Goal: Information Seeking & Learning: Learn about a topic

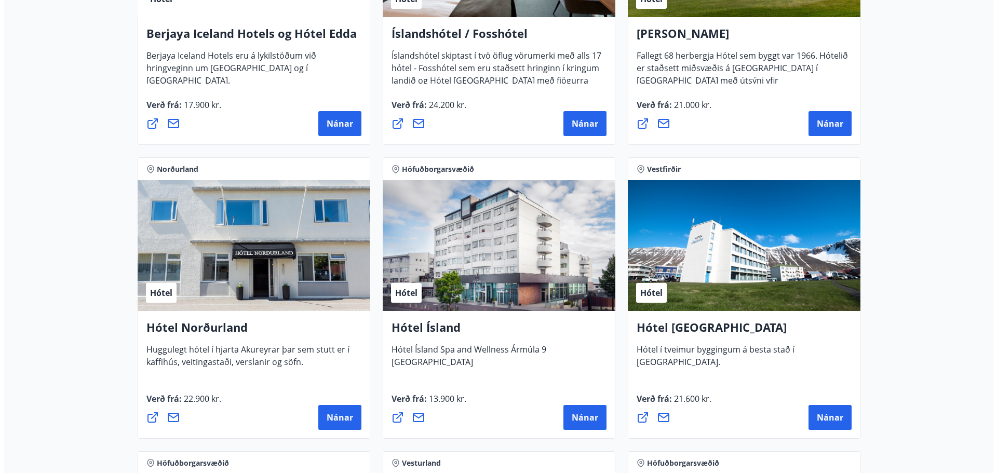
scroll to position [1559, 0]
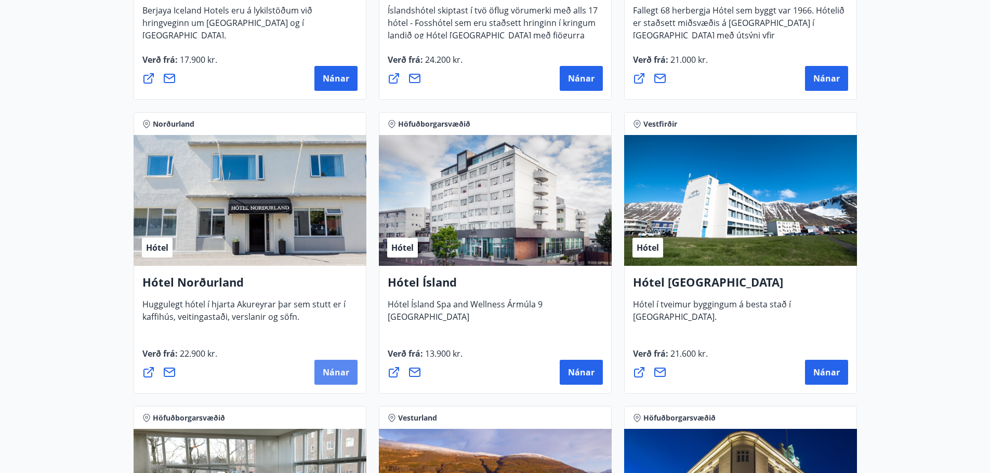
click at [336, 371] on span "Nánar" at bounding box center [336, 372] width 26 height 11
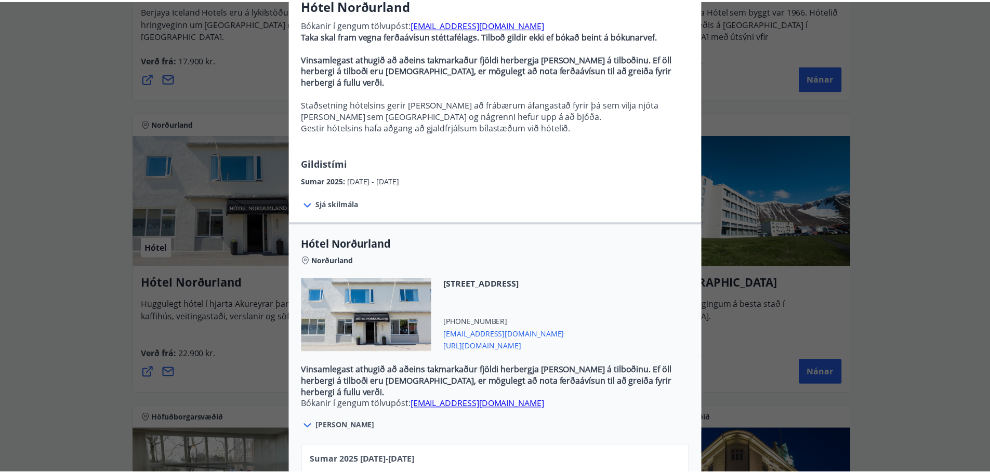
scroll to position [0, 0]
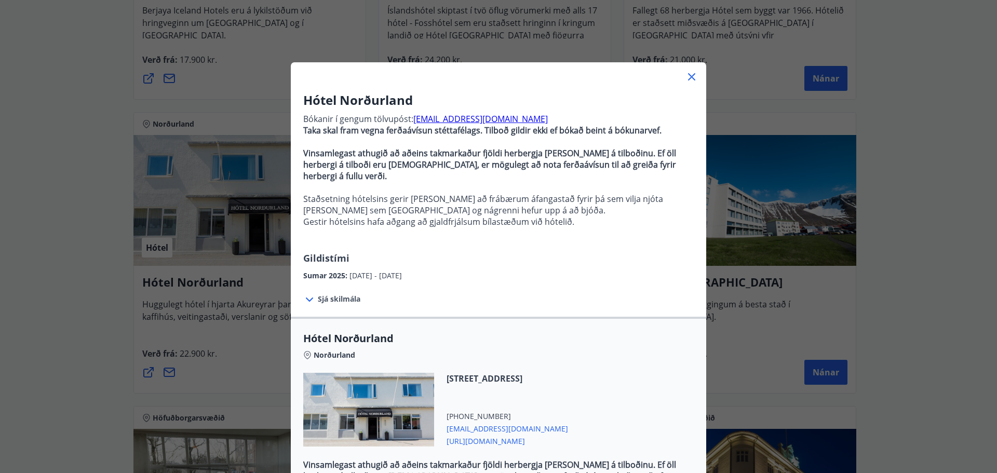
click at [689, 77] on icon at bounding box center [692, 77] width 12 height 12
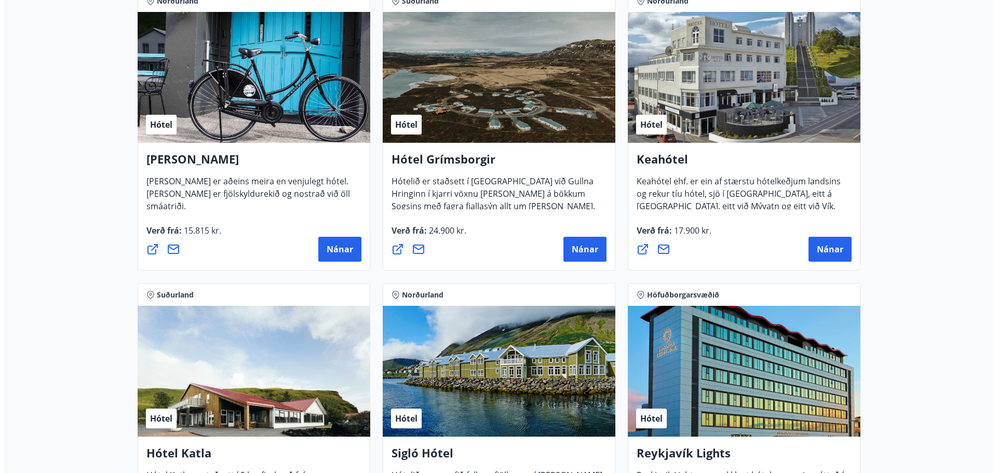
scroll to position [416, 0]
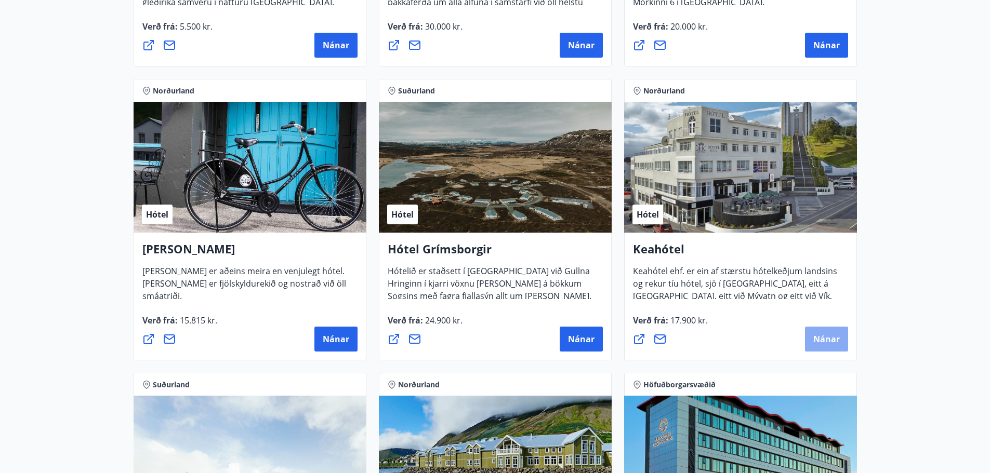
click at [824, 338] on span "Nánar" at bounding box center [826, 339] width 26 height 11
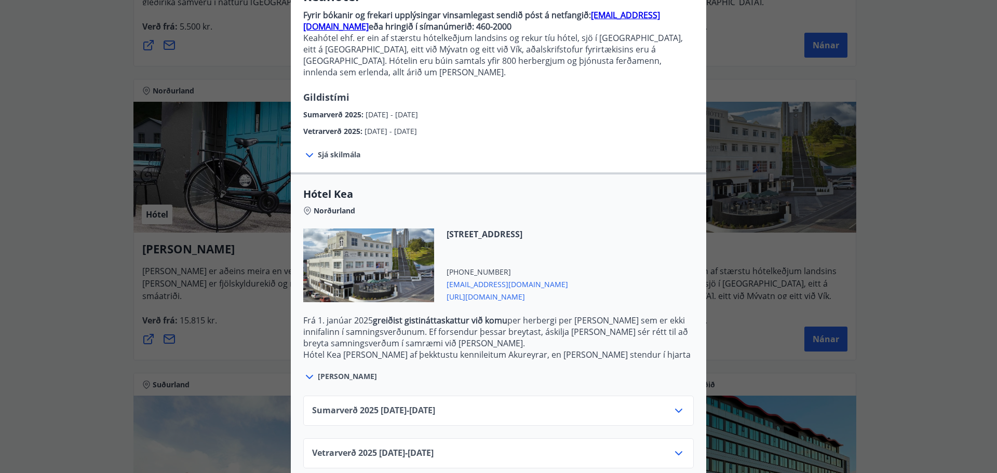
scroll to position [108, 0]
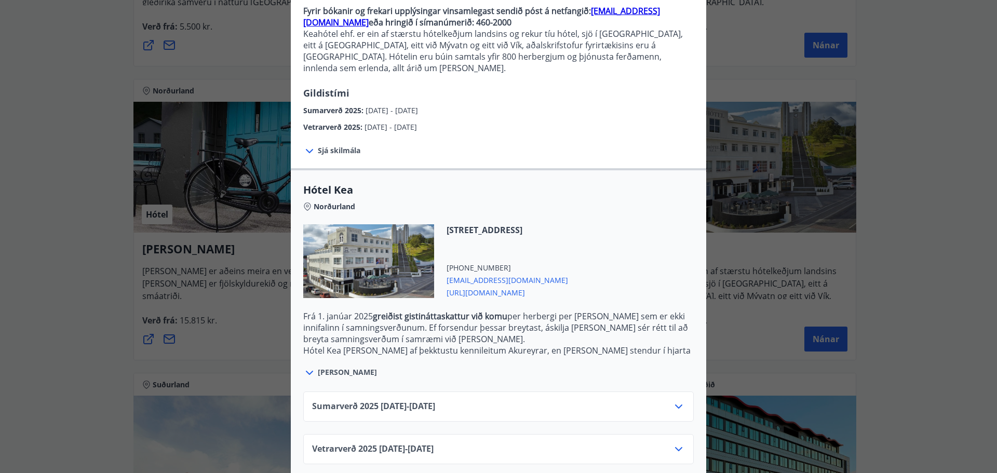
click at [673, 401] on icon at bounding box center [679, 407] width 12 height 12
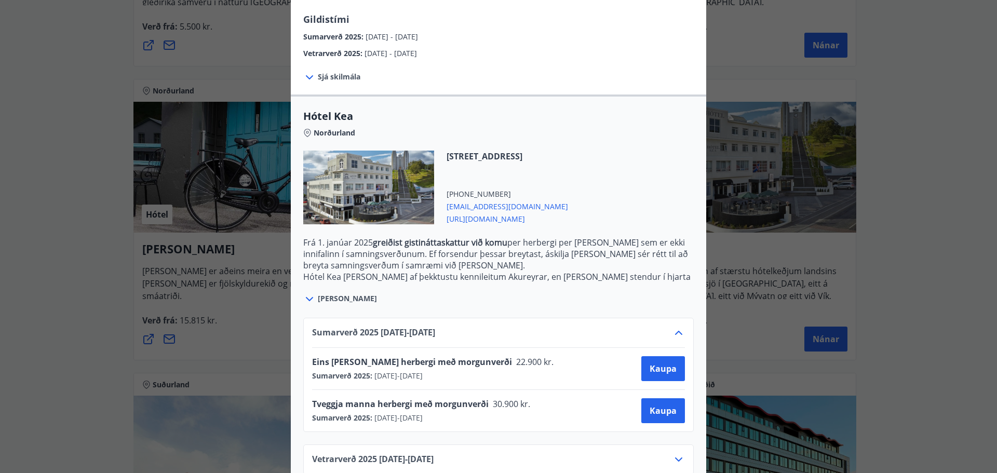
scroll to position [192, 0]
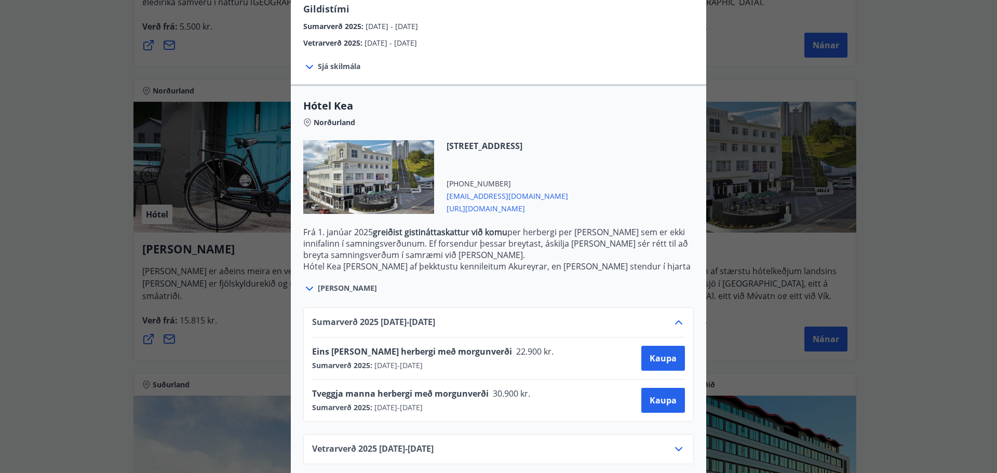
click at [674, 443] on icon at bounding box center [679, 449] width 12 height 12
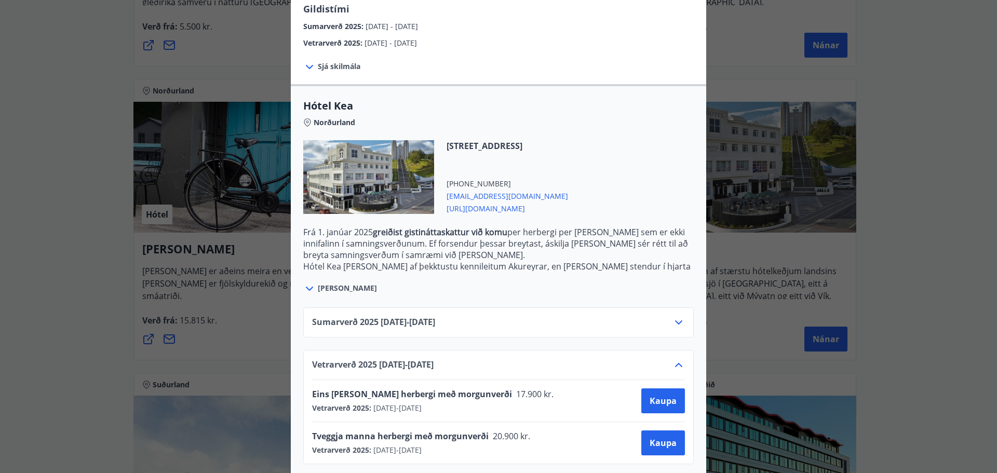
click at [676, 359] on icon at bounding box center [679, 365] width 12 height 12
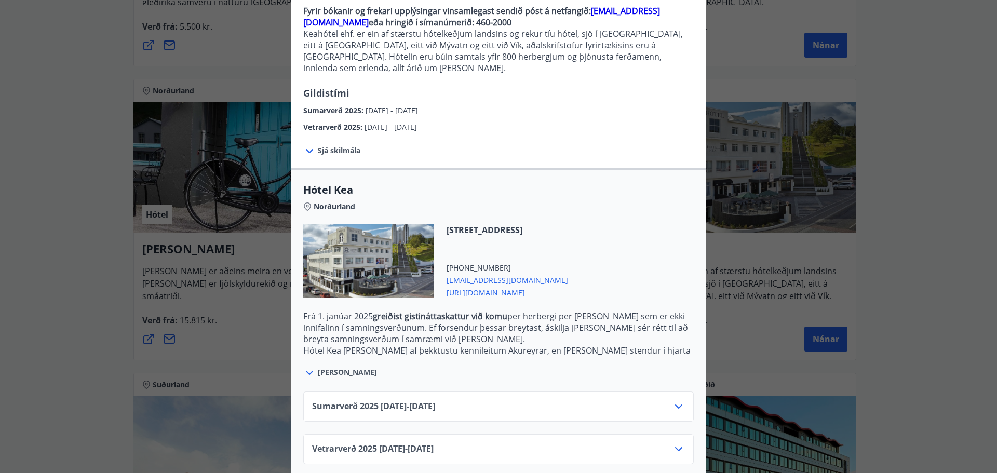
click at [673, 401] on icon at bounding box center [679, 407] width 12 height 12
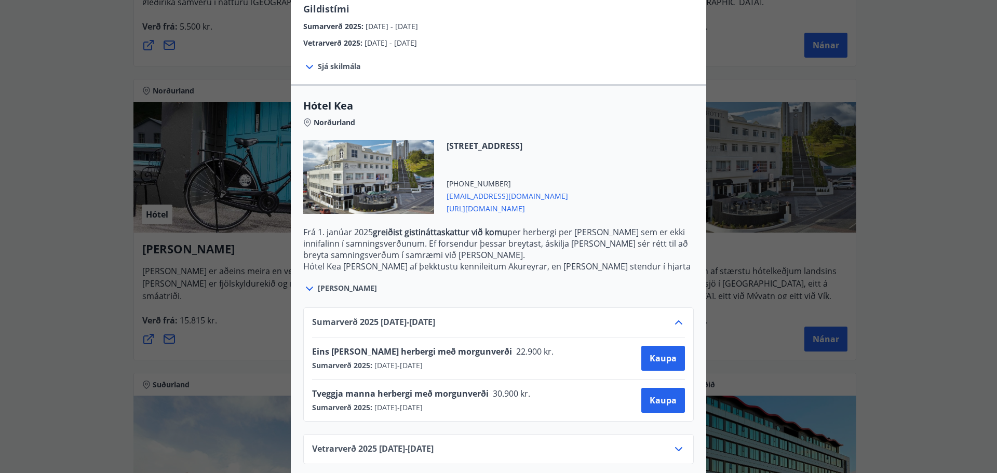
click at [673, 316] on icon at bounding box center [679, 322] width 12 height 12
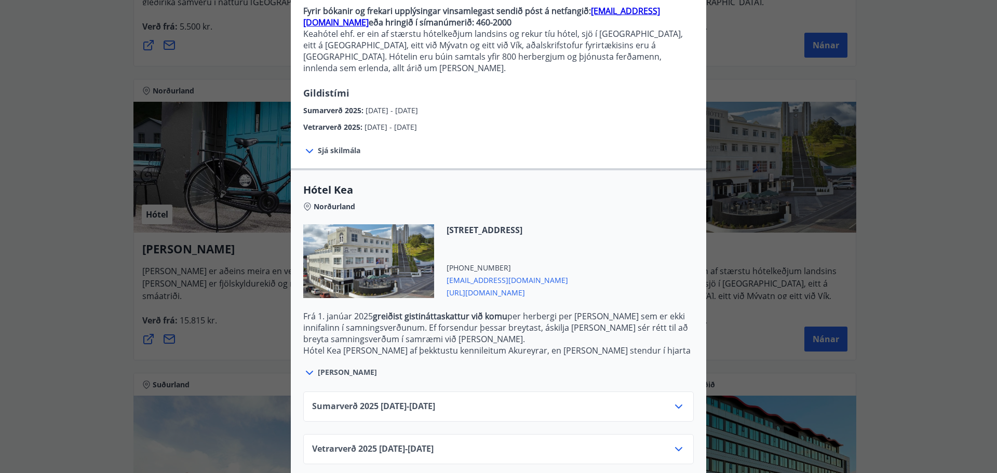
click at [306, 371] on icon at bounding box center [309, 373] width 7 height 4
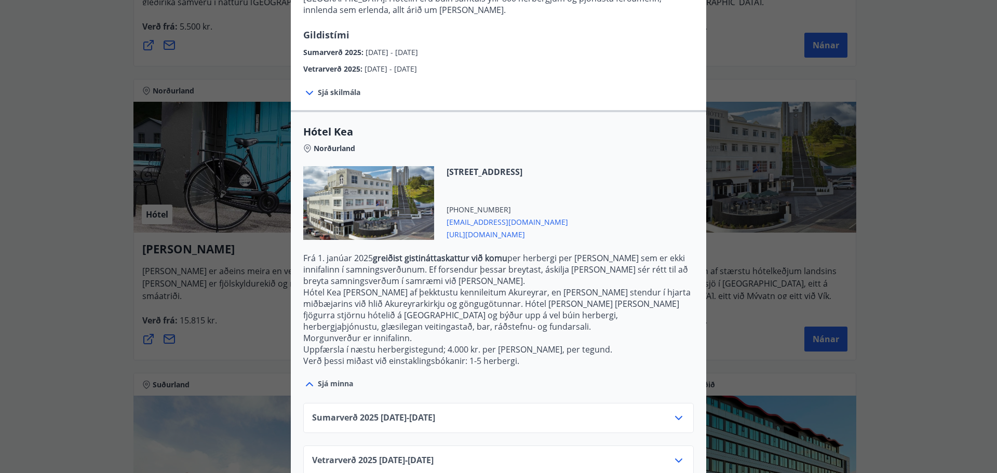
click at [305, 378] on icon at bounding box center [309, 384] width 12 height 12
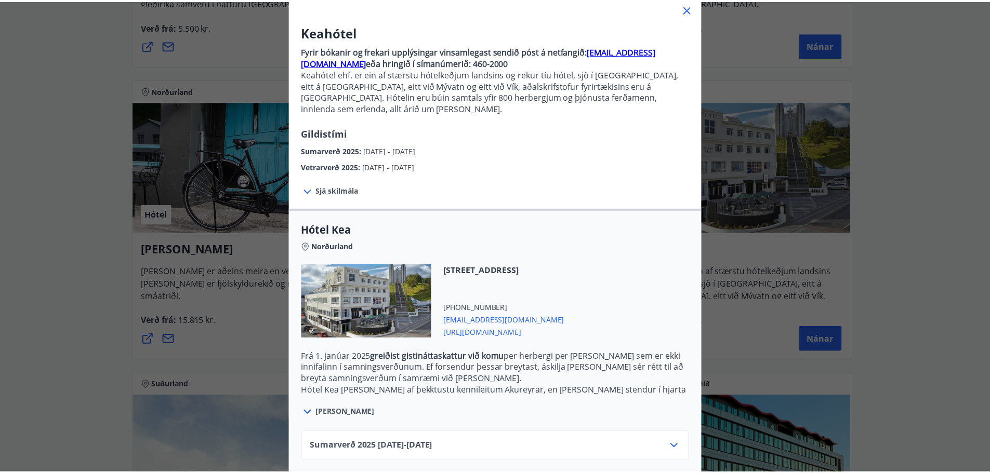
scroll to position [0, 0]
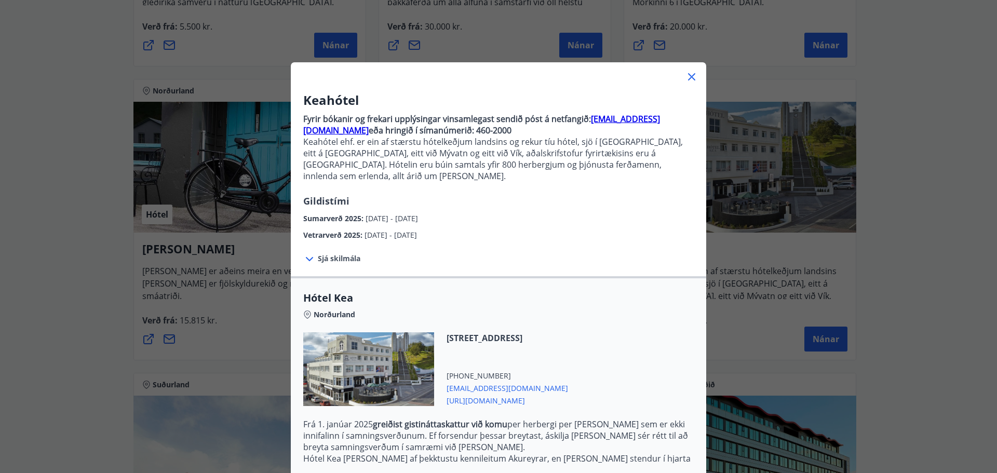
click at [691, 75] on icon at bounding box center [692, 77] width 12 height 12
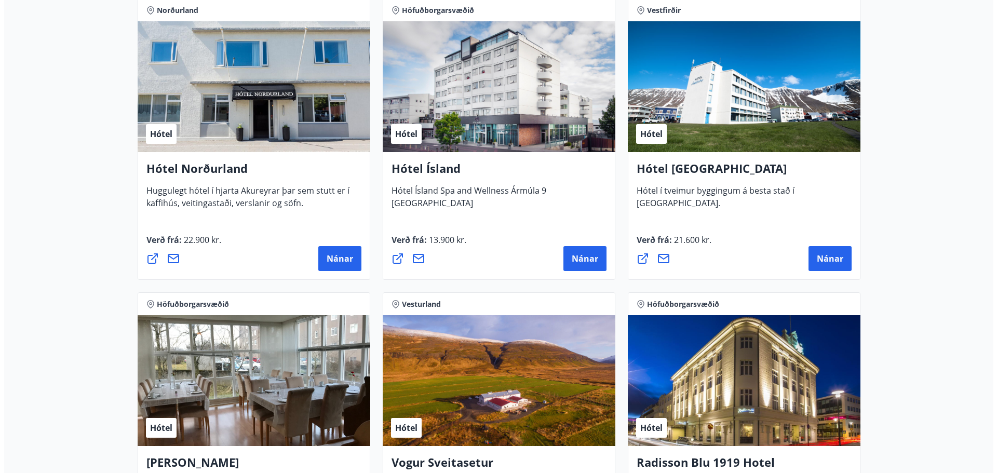
scroll to position [1543, 0]
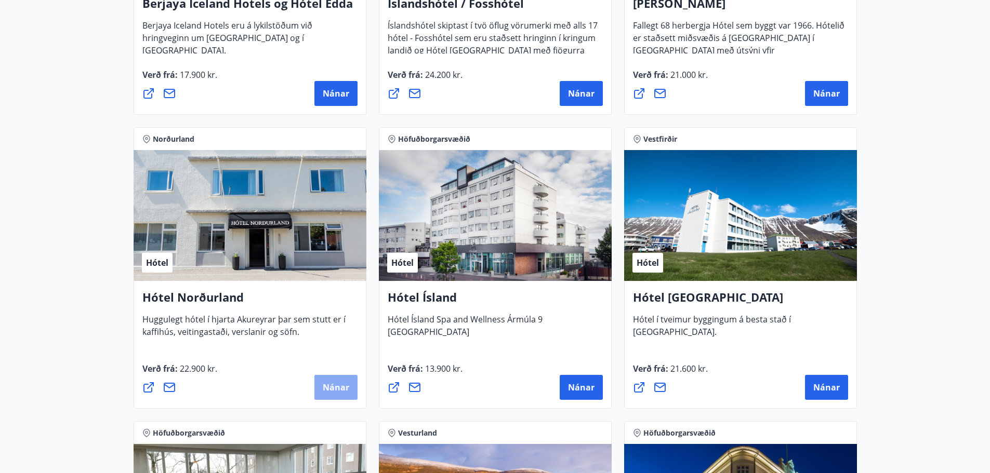
click at [339, 382] on span "Nánar" at bounding box center [336, 387] width 26 height 11
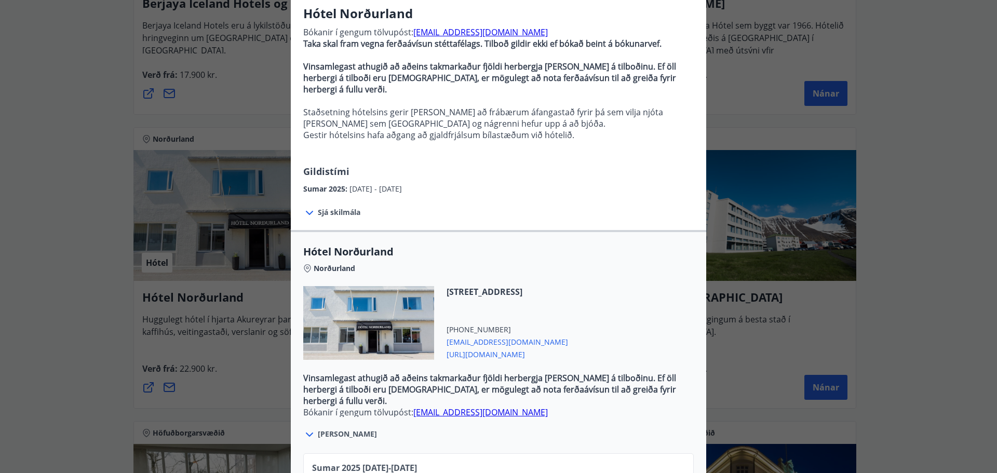
scroll to position [231, 0]
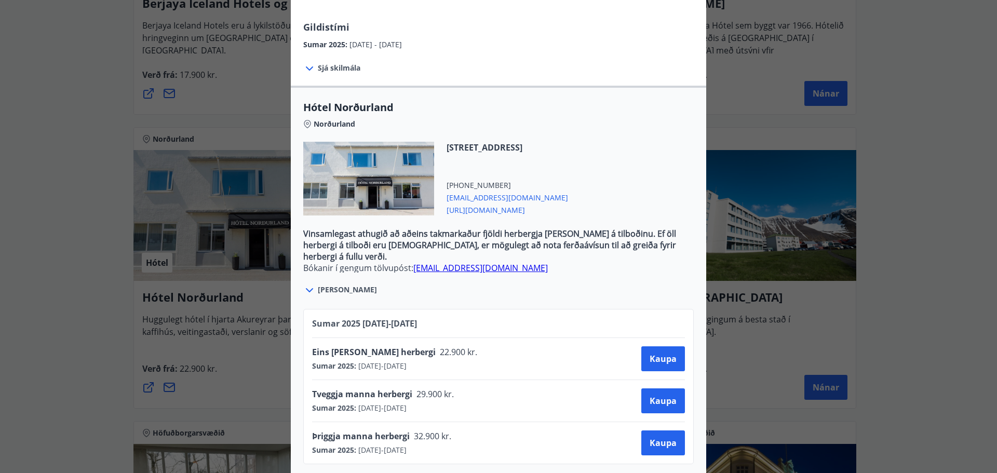
click at [340, 285] on span "[PERSON_NAME]" at bounding box center [347, 290] width 59 height 10
click at [308, 288] on icon at bounding box center [309, 290] width 7 height 4
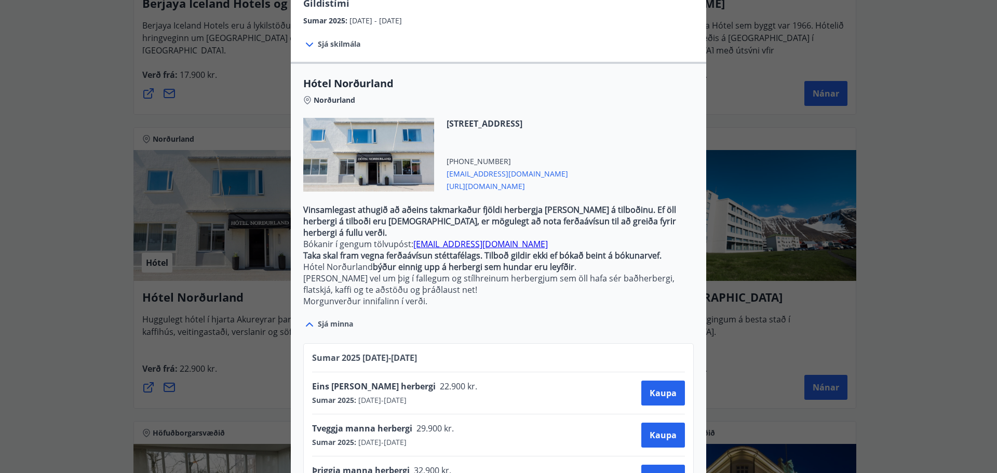
scroll to position [278, 0]
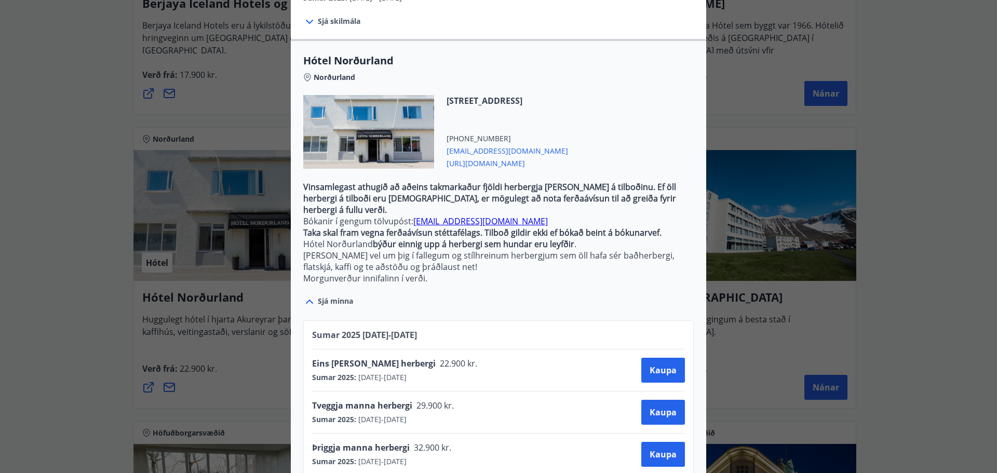
click at [306, 300] on icon at bounding box center [309, 302] width 7 height 4
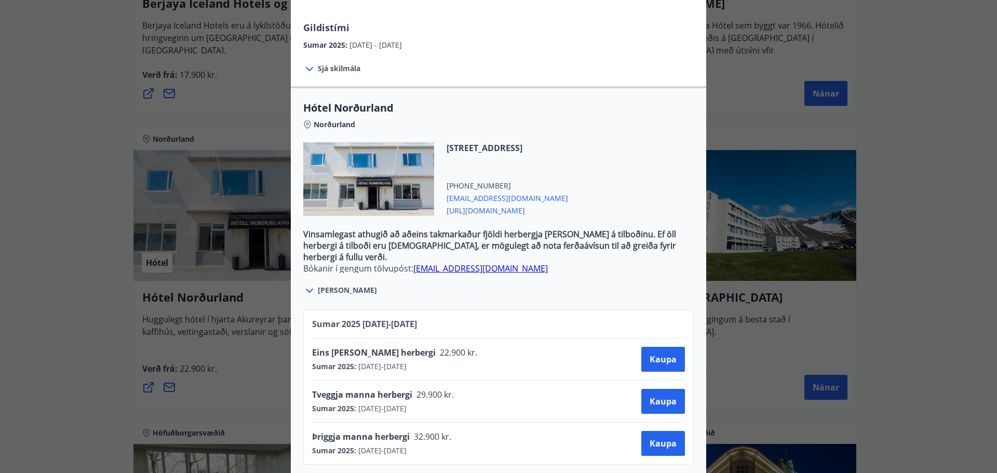
scroll to position [231, 0]
click at [307, 288] on icon at bounding box center [309, 290] width 7 height 4
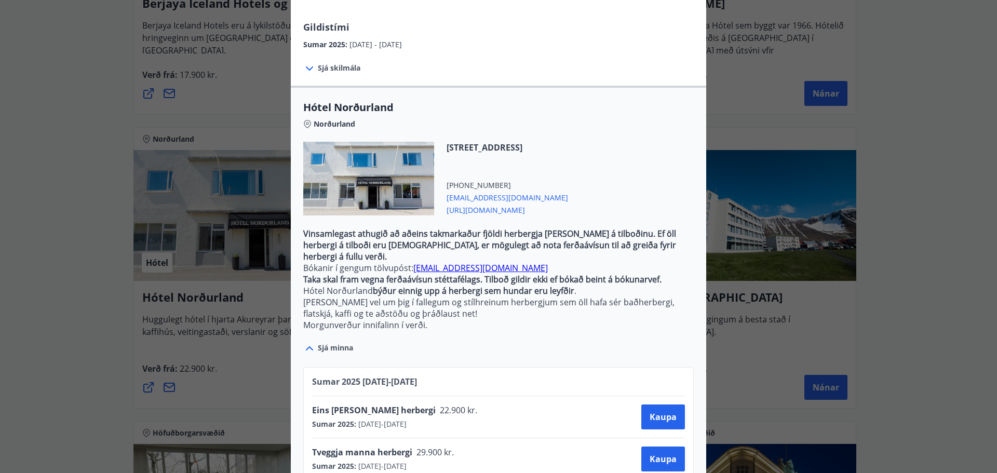
scroll to position [278, 0]
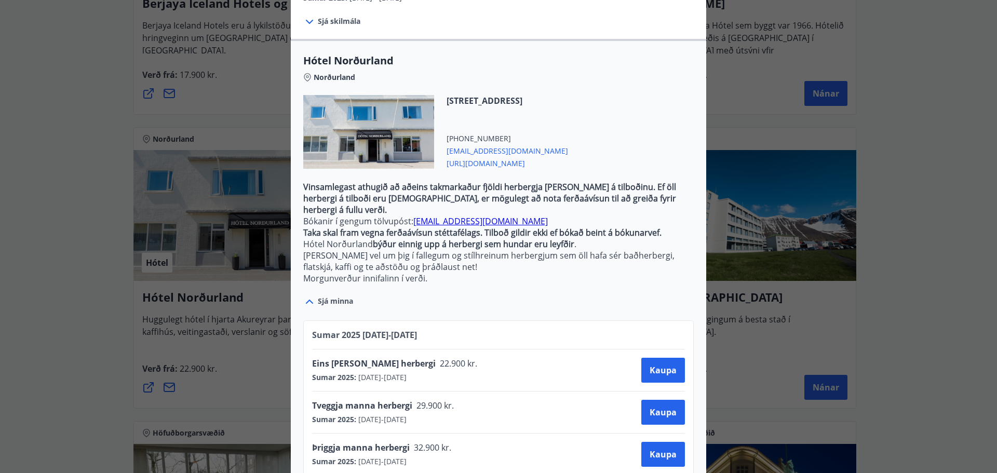
click at [303, 296] on icon at bounding box center [309, 302] width 12 height 12
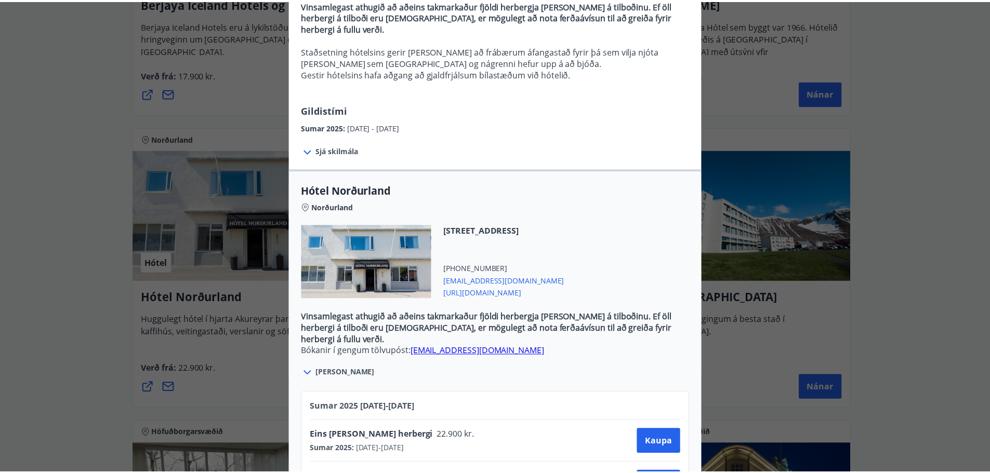
scroll to position [23, 0]
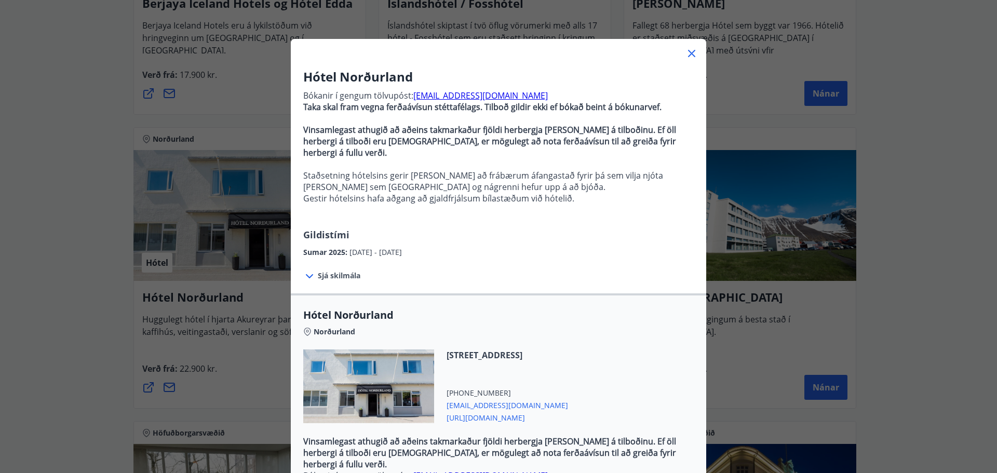
click at [688, 51] on icon at bounding box center [692, 53] width 12 height 12
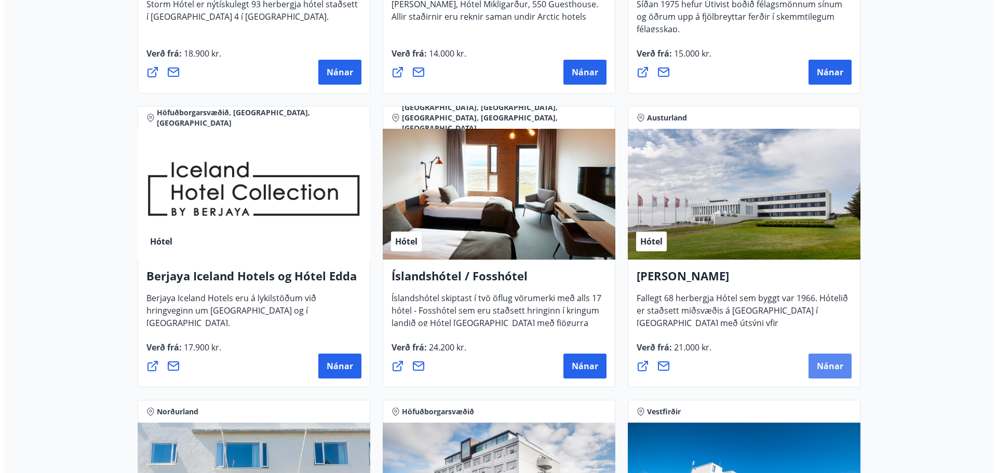
scroll to position [1232, 0]
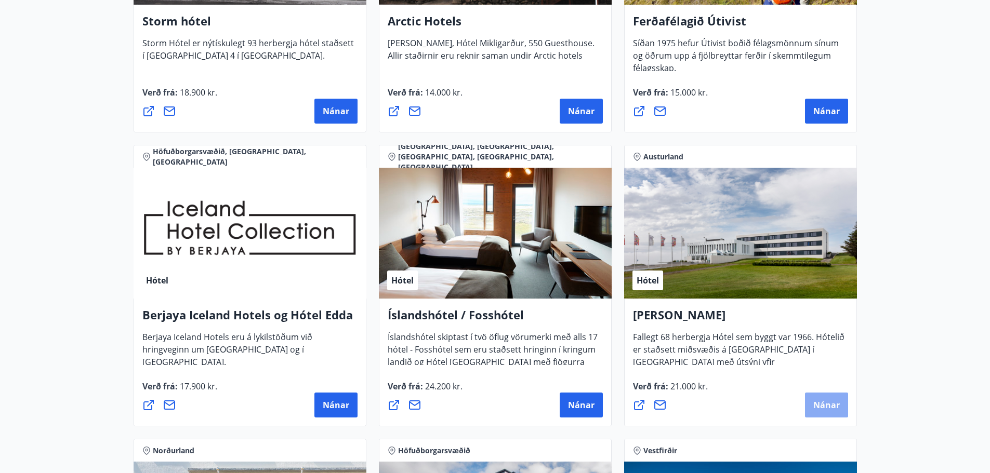
click at [822, 405] on span "Nánar" at bounding box center [826, 405] width 26 height 11
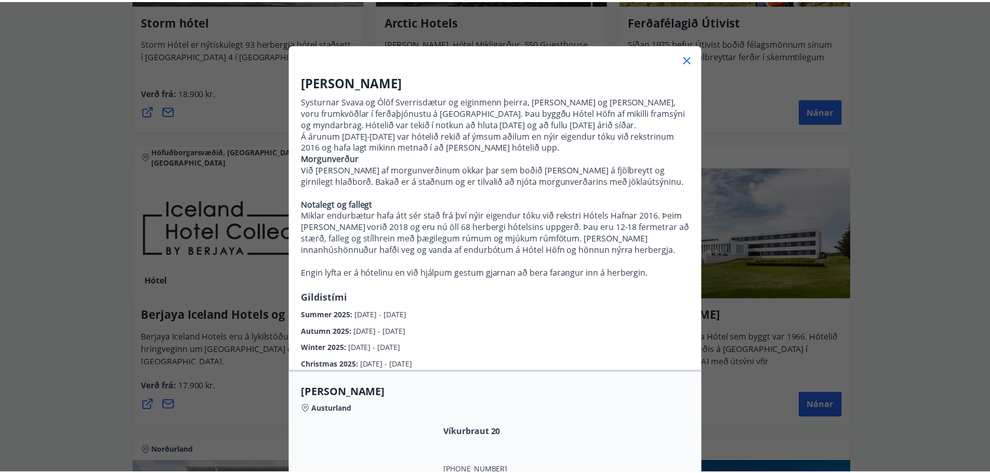
scroll to position [0, 0]
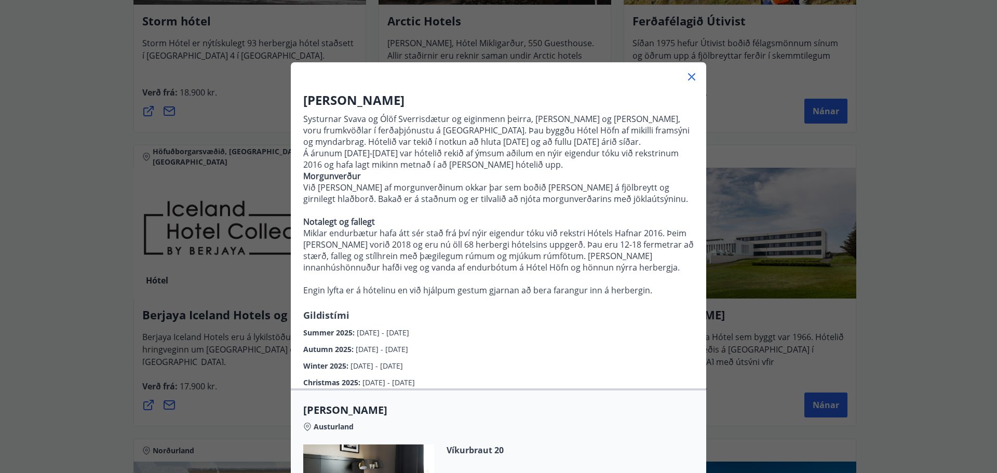
click at [688, 75] on icon at bounding box center [691, 76] width 7 height 7
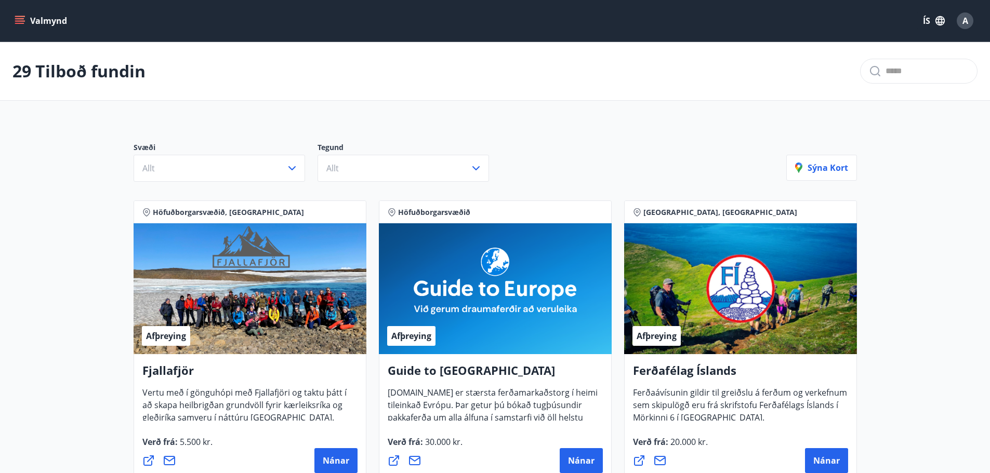
click at [23, 19] on icon "menu" at bounding box center [19, 18] width 9 height 1
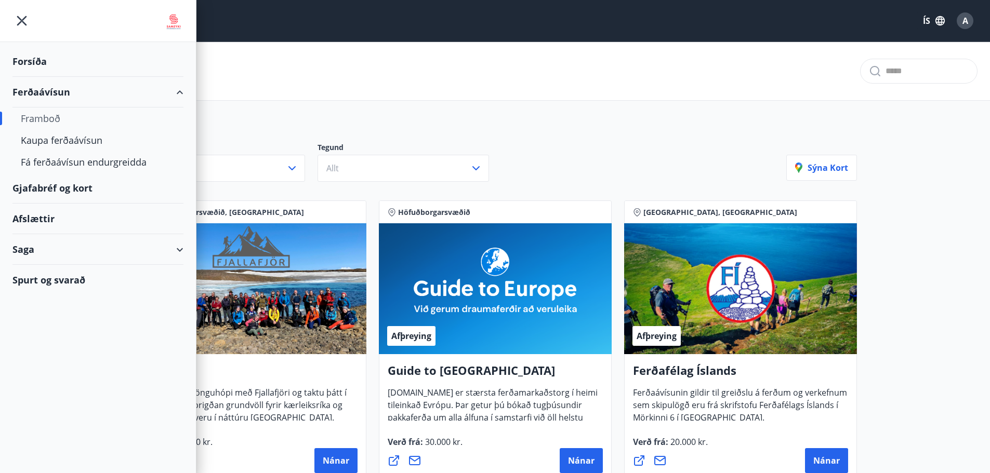
click at [38, 218] on div "Afslættir" at bounding box center [97, 219] width 171 height 31
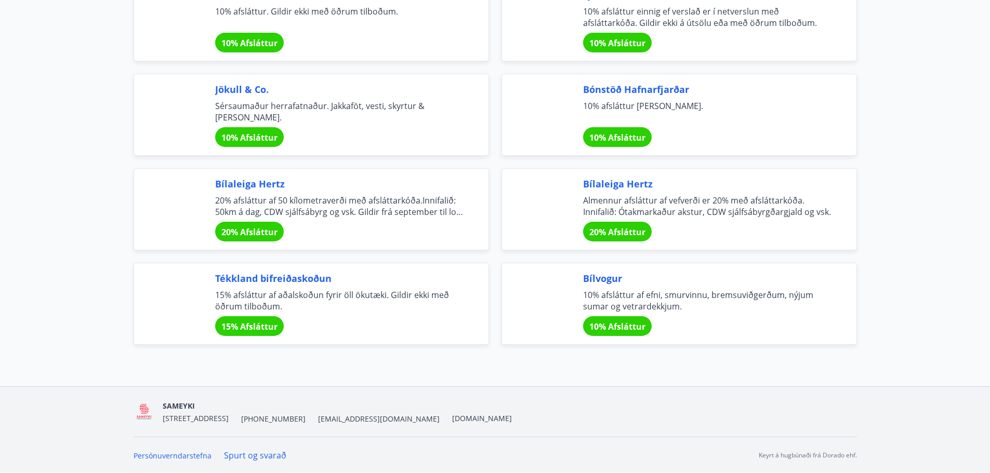
scroll to position [3371, 0]
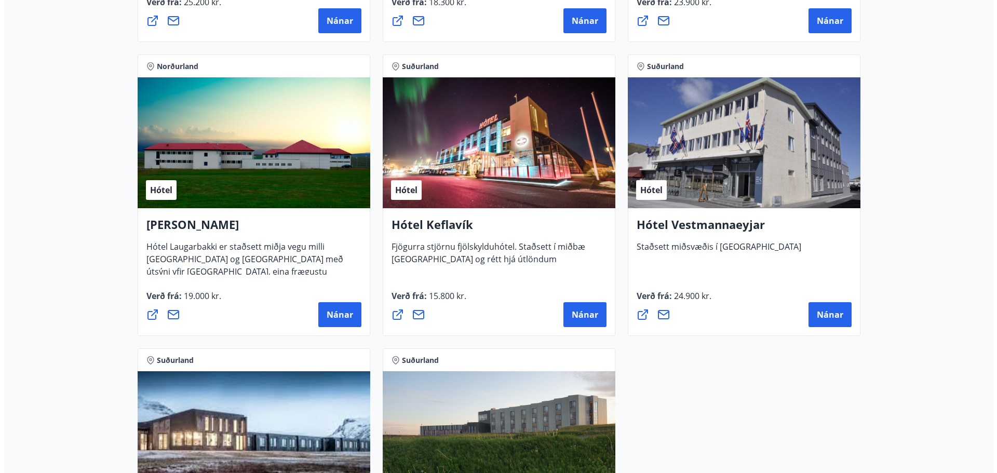
scroll to position [2598, 0]
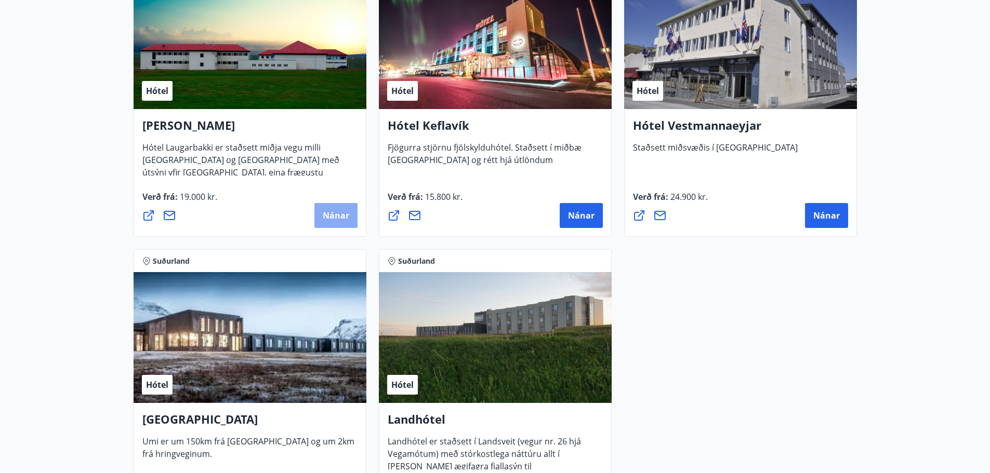
click at [340, 215] on span "Nánar" at bounding box center [336, 215] width 26 height 11
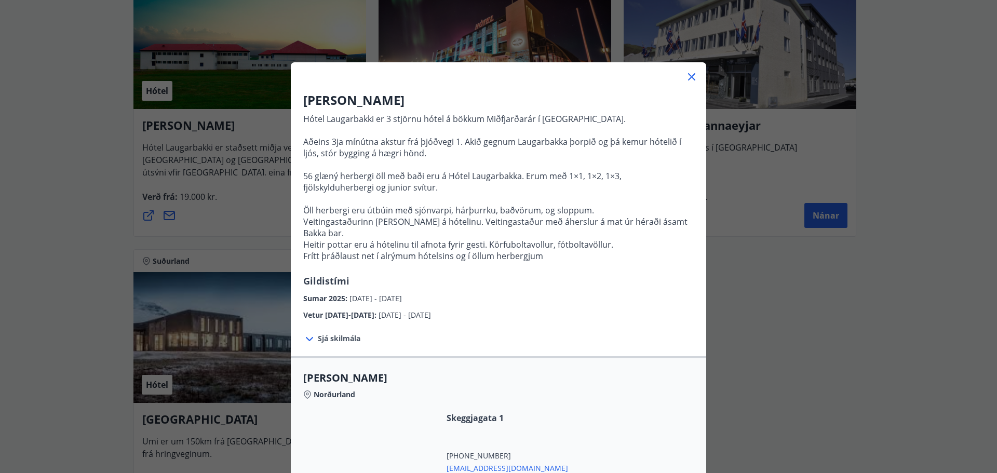
scroll to position [154, 0]
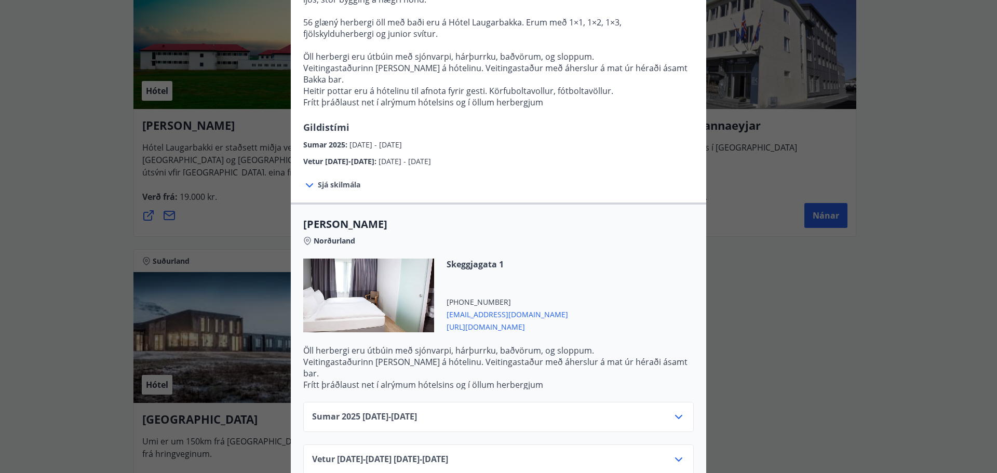
click at [676, 411] on icon at bounding box center [679, 417] width 12 height 12
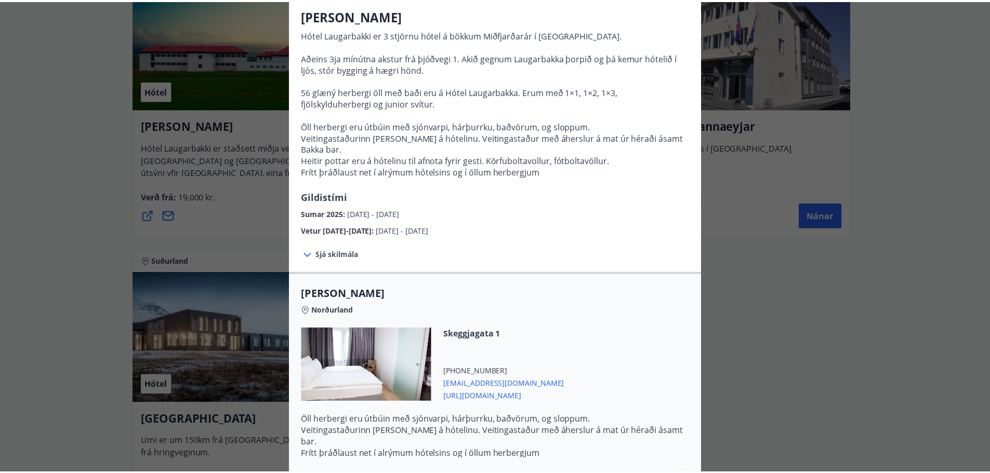
scroll to position [0, 0]
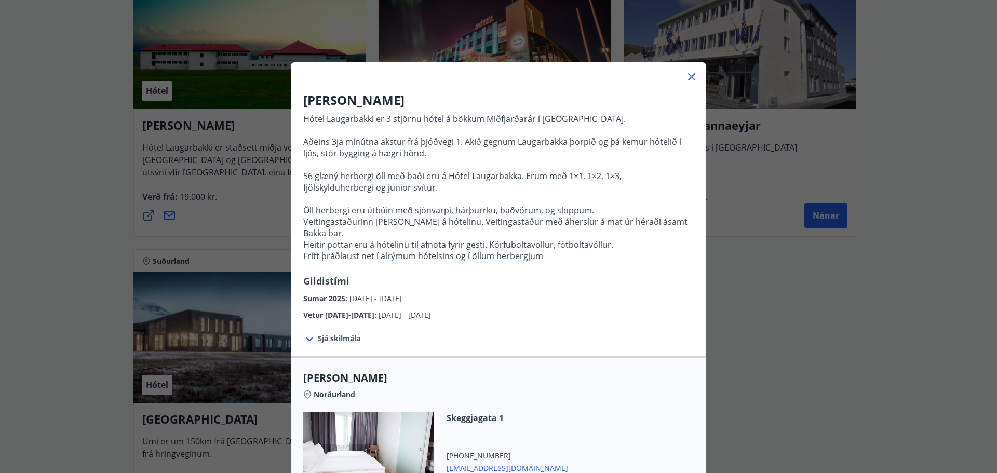
click at [687, 74] on icon at bounding box center [692, 77] width 12 height 12
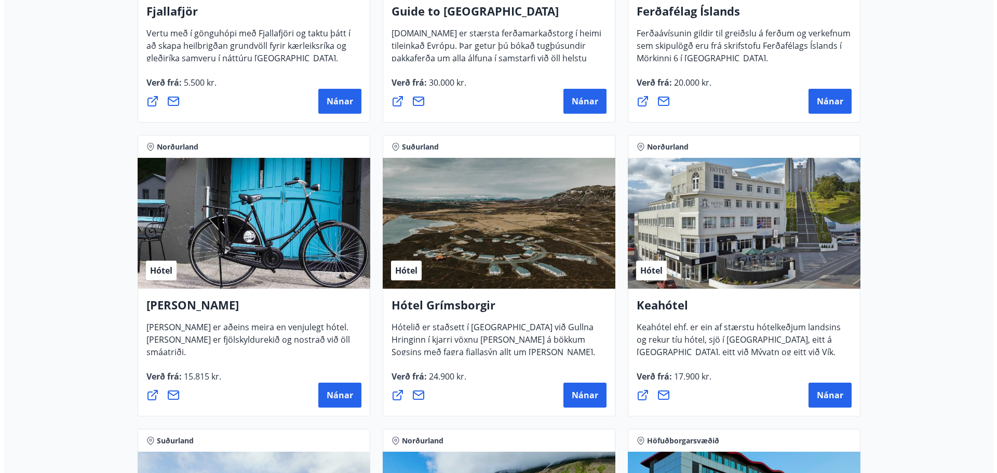
scroll to position [312, 0]
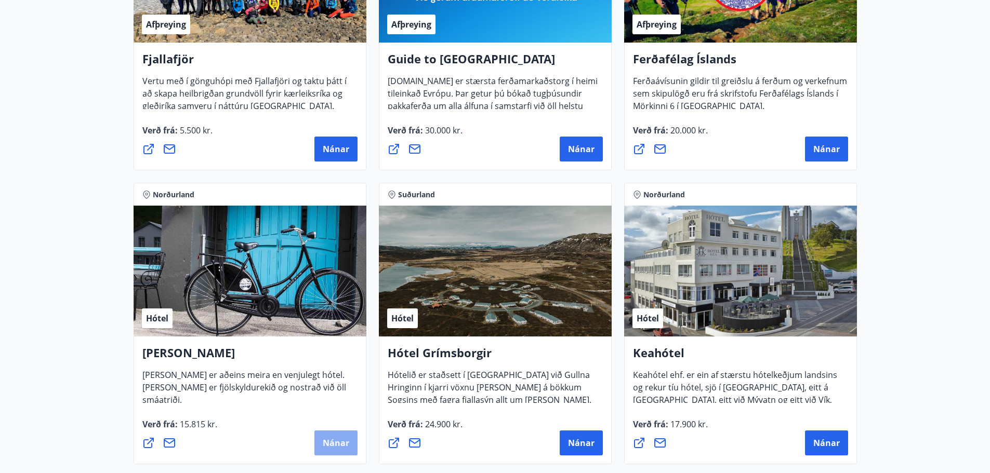
click at [335, 443] on span "Nánar" at bounding box center [336, 442] width 26 height 11
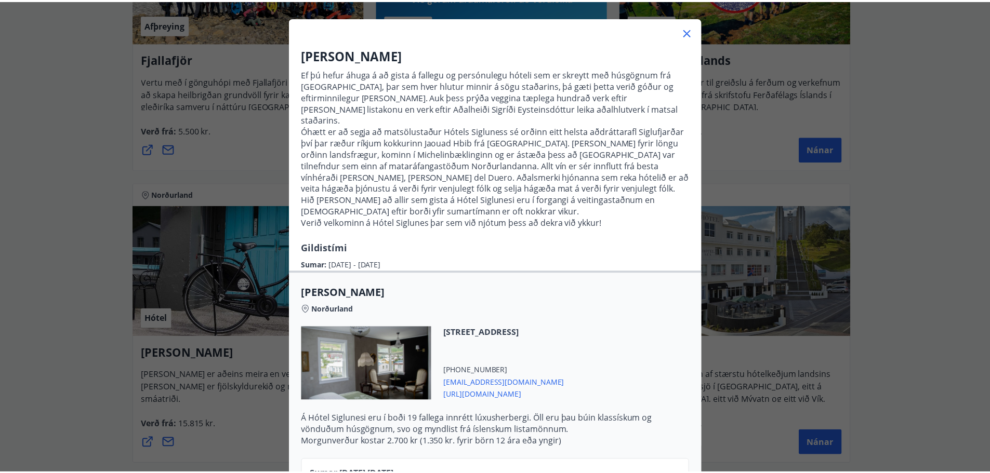
scroll to position [0, 0]
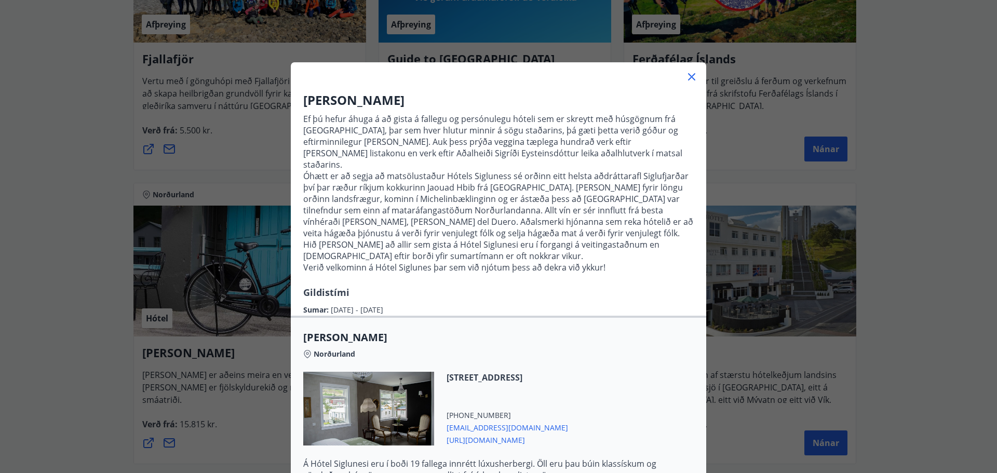
click at [688, 76] on icon at bounding box center [691, 76] width 7 height 7
